Goal: Information Seeking & Learning: Learn about a topic

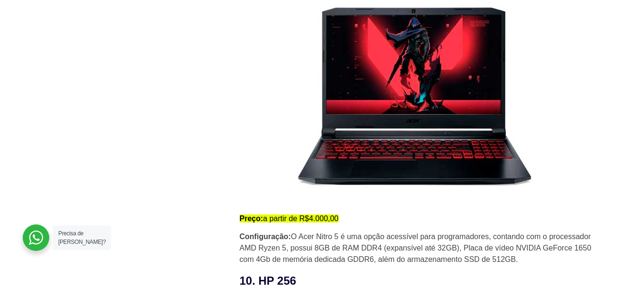
scroll to position [3932, 0]
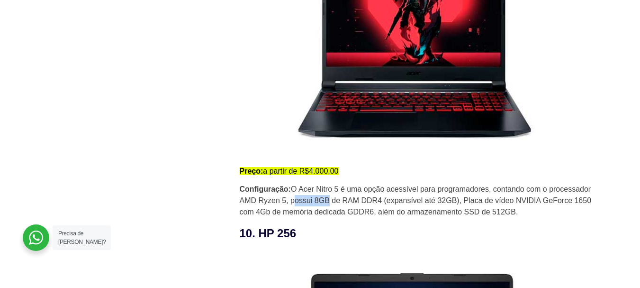
drag, startPoint x: 296, startPoint y: 203, endPoint x: 331, endPoint y: 205, distance: 35.1
click at [329, 205] on p "Configuração: O Acer Nitro 5 é uma opção acessível para programadores, contando…" at bounding box center [420, 200] width 360 height 34
click at [334, 205] on p "Configuração: O Acer Nitro 5 é uma opção acessível para programadores, contando…" at bounding box center [420, 200] width 360 height 34
drag, startPoint x: 540, startPoint y: 204, endPoint x: 583, endPoint y: 204, distance: 43.1
click at [567, 204] on p "Configuração: O Acer Nitro 5 é uma opção acessível para programadores, contando…" at bounding box center [420, 200] width 360 height 34
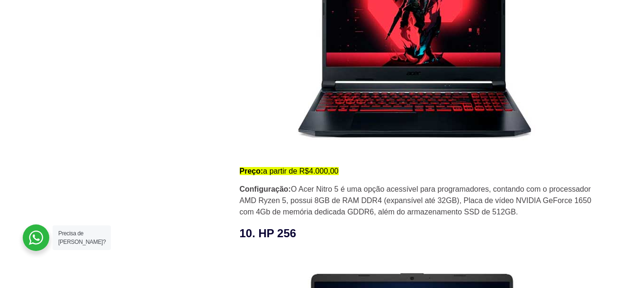
drag, startPoint x: 589, startPoint y: 204, endPoint x: 557, endPoint y: 204, distance: 32.2
click at [588, 204] on p "Configuração: O Acer Nitro 5 é uma opção acessível para programadores, contando…" at bounding box center [420, 200] width 360 height 34
drag, startPoint x: 262, startPoint y: 216, endPoint x: 345, endPoint y: 218, distance: 83.4
click at [330, 217] on p "Configuração: O Acer Nitro 5 é uma opção acessível para programadores, contando…" at bounding box center [420, 200] width 360 height 34
drag, startPoint x: 348, startPoint y: 218, endPoint x: 382, endPoint y: 219, distance: 34.1
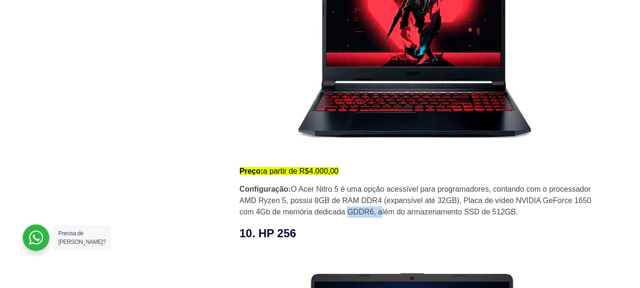
click at [381, 217] on p "Configuração: O Acer Nitro 5 é uma opção acessível para programadores, contando…" at bounding box center [420, 200] width 360 height 34
click at [396, 217] on p "Configuração: O Acer Nitro 5 é uma opção acessível para programadores, contando…" at bounding box center [420, 200] width 360 height 34
drag, startPoint x: 449, startPoint y: 220, endPoint x: 544, endPoint y: 222, distance: 94.8
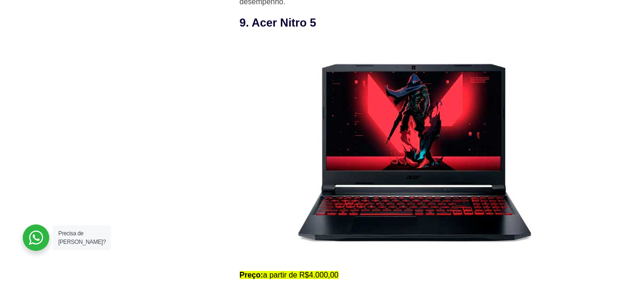
scroll to position [3885, 0]
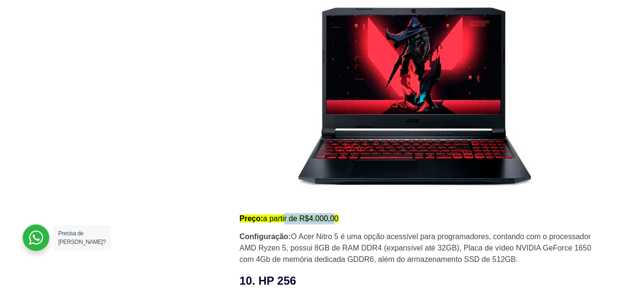
drag, startPoint x: 289, startPoint y: 220, endPoint x: 380, endPoint y: 226, distance: 91.6
click at [378, 224] on p "Preço: a partir de R$4.000,00" at bounding box center [420, 218] width 360 height 11
drag, startPoint x: 393, startPoint y: 225, endPoint x: 420, endPoint y: 223, distance: 26.6
click at [394, 224] on p "Preço: a partir de R$4.000,00" at bounding box center [420, 218] width 360 height 11
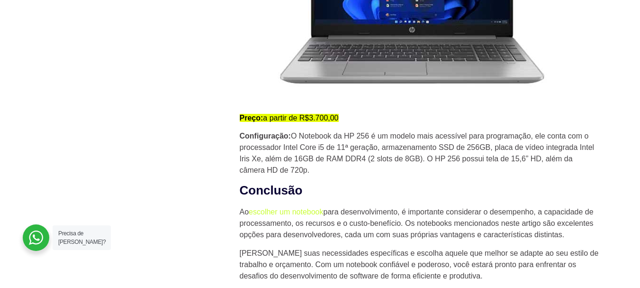
scroll to position [4359, 0]
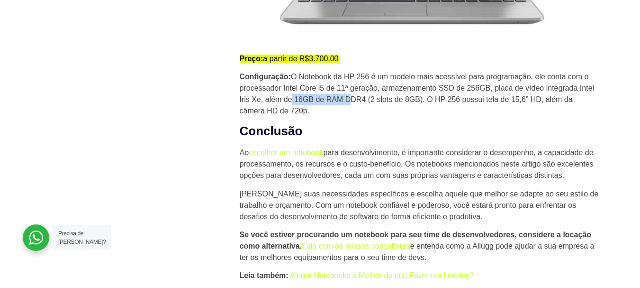
drag, startPoint x: 291, startPoint y: 102, endPoint x: 352, endPoint y: 104, distance: 60.7
click at [352, 104] on p "Configuração: O Notebook da HP 256 é um modelo mais acessível para programação,…" at bounding box center [420, 93] width 360 height 45
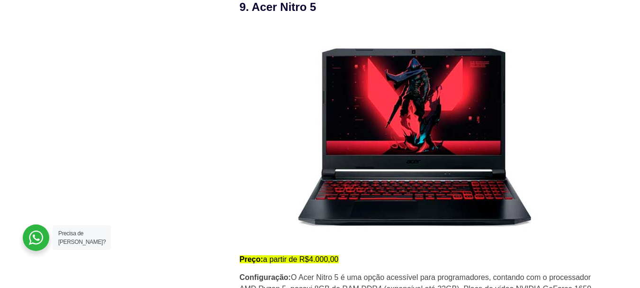
scroll to position [3837, 0]
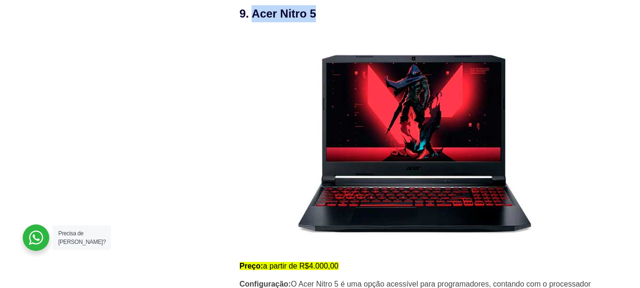
drag, startPoint x: 345, startPoint y: 25, endPoint x: 352, endPoint y: 25, distance: 6.6
click at [352, 22] on h3 "9. Acer Nitro 5" at bounding box center [420, 13] width 360 height 17
copy h3 "Acer Nitro 5"
